Goal: Task Accomplishment & Management: Manage account settings

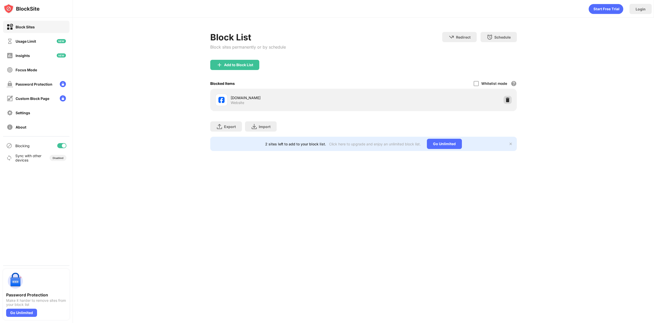
click at [510, 98] on div at bounding box center [508, 100] width 8 height 8
